Goal: Navigation & Orientation: Find specific page/section

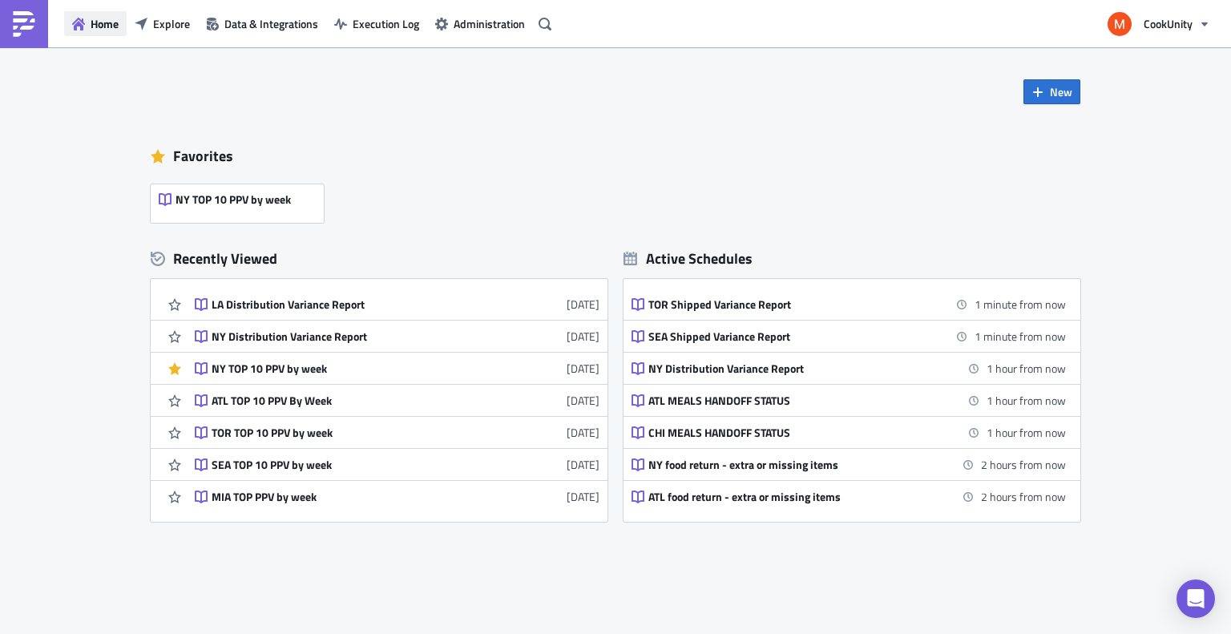
click at [109, 28] on span "Home" at bounding box center [105, 23] width 28 height 17
click at [22, 26] on img at bounding box center [24, 24] width 26 height 26
click at [76, 26] on icon "button" at bounding box center [78, 24] width 13 height 13
click at [267, 21] on span "Data & Integrations" at bounding box center [271, 23] width 94 height 17
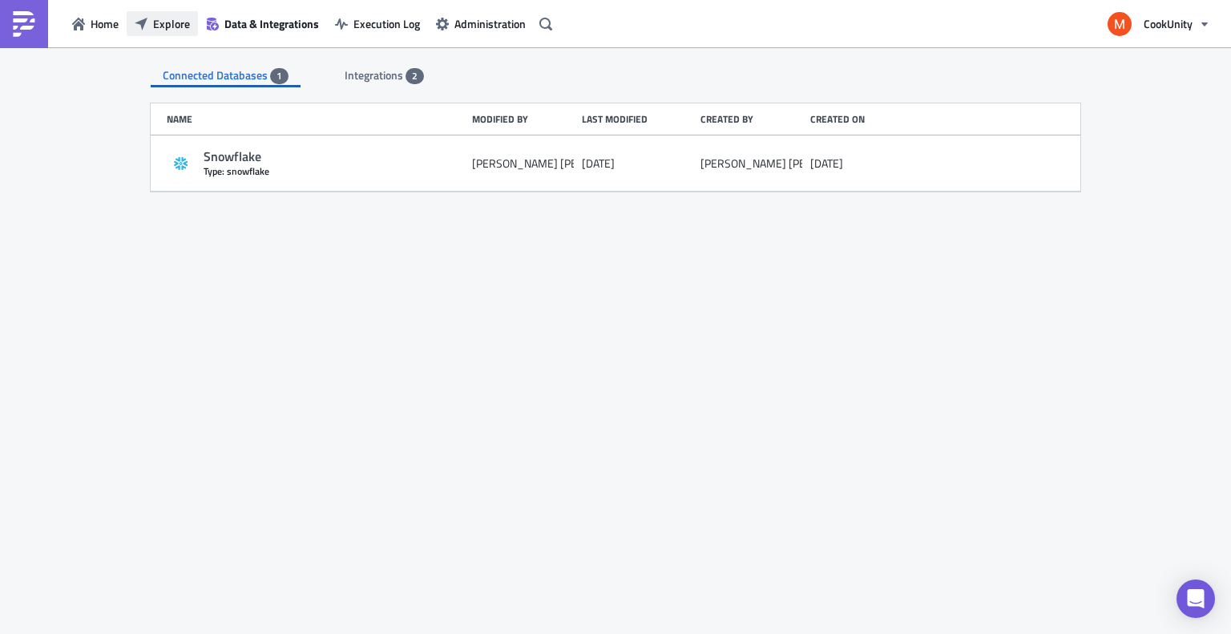
click at [164, 12] on button "Explore" at bounding box center [162, 23] width 71 height 25
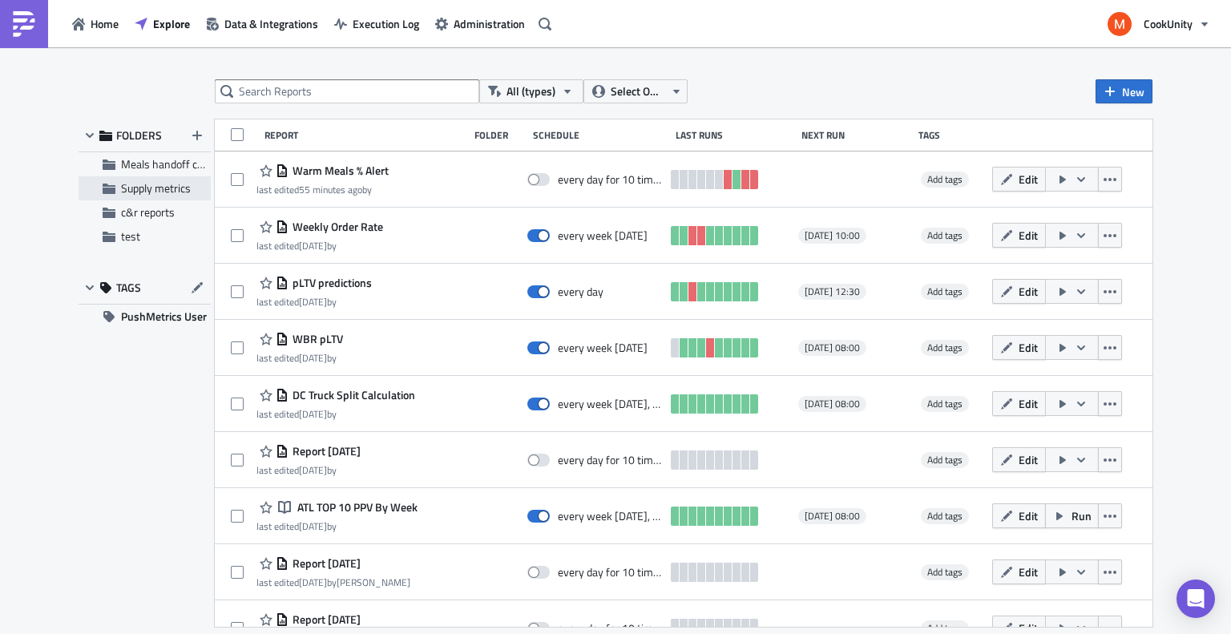
click at [164, 189] on span "Supply metrics" at bounding box center [156, 188] width 70 height 17
